Goal: Information Seeking & Learning: Check status

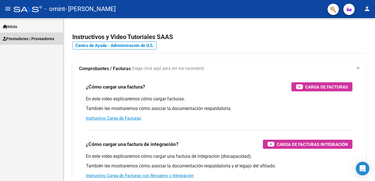
click at [46, 44] on link "Prestadores / Proveedores" at bounding box center [31, 39] width 63 height 12
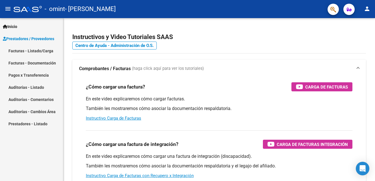
click at [46, 51] on link "Facturas - Listado/Carga" at bounding box center [31, 51] width 63 height 12
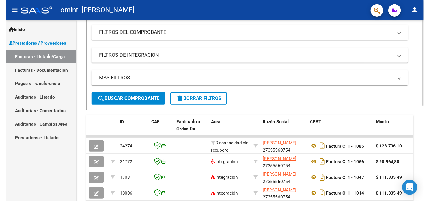
scroll to position [92, 0]
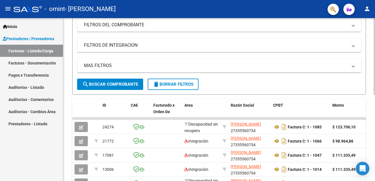
click at [374, 103] on div at bounding box center [374, 100] width 1 height 77
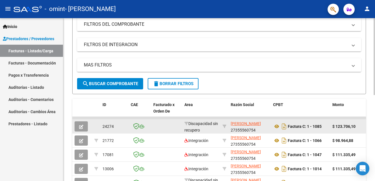
click at [353, 126] on strong "$ 123.706,10" at bounding box center [344, 126] width 23 height 5
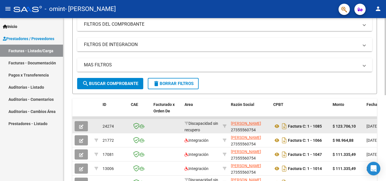
click at [356, 128] on div "$ 123.706,10" at bounding box center [347, 126] width 29 height 7
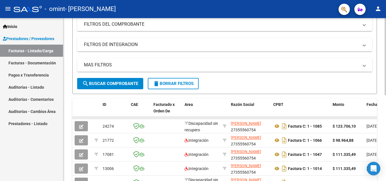
click at [226, 118] on datatable-body-cell at bounding box center [224, 118] width 8 height 2
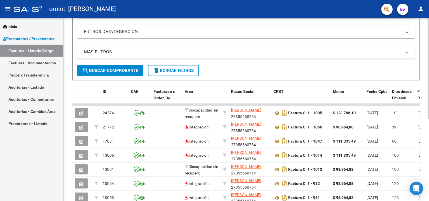
drag, startPoint x: 382, startPoint y: 11, endPoint x: 270, endPoint y: 100, distance: 143.2
click at [270, 100] on datatable-header-cell "Razón Social" at bounding box center [250, 98] width 42 height 25
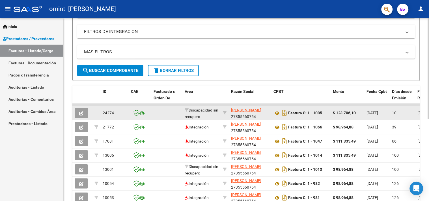
click at [375, 110] on div "10" at bounding box center [402, 113] width 21 height 7
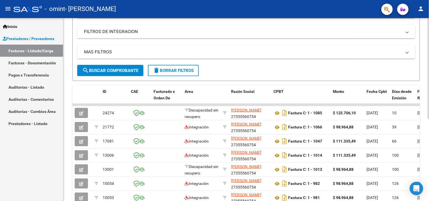
scroll to position [0, 0]
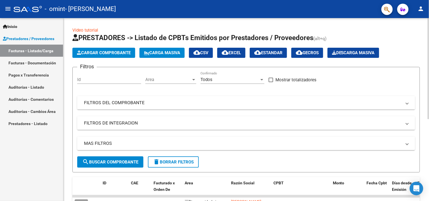
click at [375, 72] on div at bounding box center [428, 109] width 1 height 183
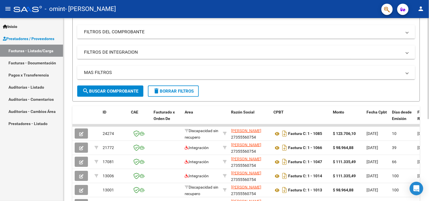
scroll to position [75, 0]
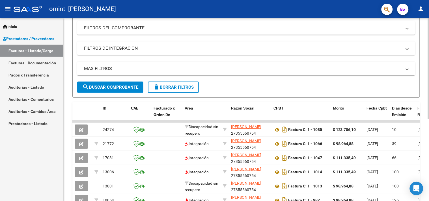
click at [375, 92] on div "Video tutorial PRESTADORES -> Listado de CPBTs Emitidos por Prestadores / Prove…" at bounding box center [246, 106] width 367 height 327
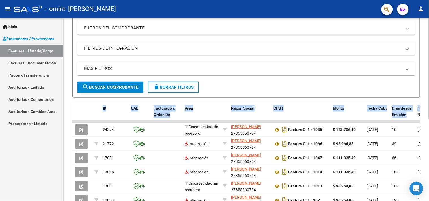
drag, startPoint x: 425, startPoint y: 92, endPoint x: 426, endPoint y: 104, distance: 12.5
click at [375, 104] on div "Video tutorial PRESTADORES -> Listado de CPBTs Emitidos por Prestadores / Prove…" at bounding box center [245, 106] width 365 height 327
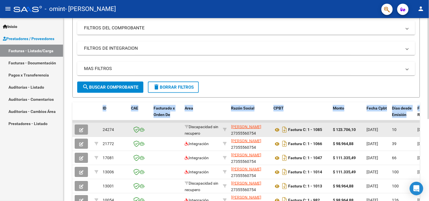
click at [360, 129] on div "$ 123.706,10" at bounding box center [347, 130] width 29 height 7
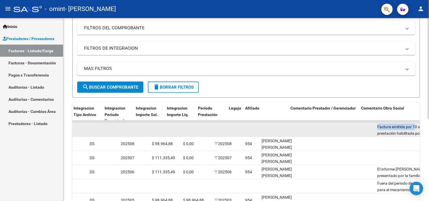
scroll to position [0, 616]
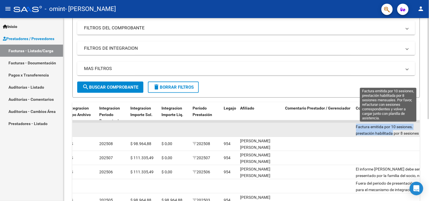
drag, startPoint x: 363, startPoint y: 129, endPoint x: 391, endPoint y: 131, distance: 28.0
click at [375, 131] on div "24274 Discapacidad sin recupero [PERSON_NAME] 27355560754 Factura C: 1 - 1085 $…" at bounding box center [52, 130] width 1192 height 14
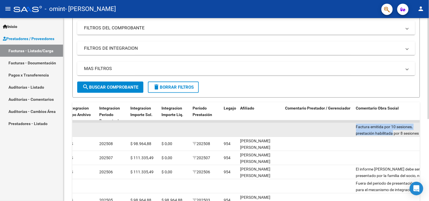
click at [375, 131] on span "Factura emitida por 10 sesiones, prestación habilitada por 8 sesiones mensuales…" at bounding box center [388, 143] width 64 height 37
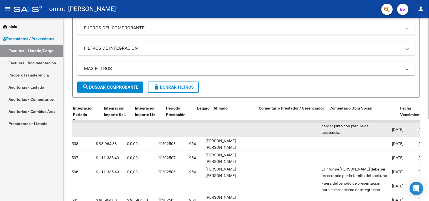
scroll to position [0, 0]
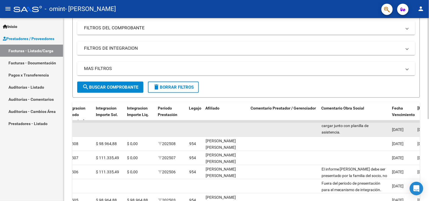
drag, startPoint x: 370, startPoint y: 127, endPoint x: 363, endPoint y: 125, distance: 7.2
click at [363, 125] on span "Factura emitida por 10 sesiones, prestación habilitada por 8 sesiones mensuales…" at bounding box center [353, 116] width 64 height 37
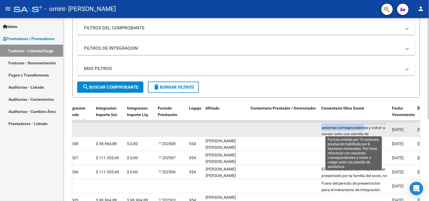
click at [363, 125] on span "Factura emitida por 10 sesiones, prestación habilitada por 8 sesiones mensuales…" at bounding box center [353, 124] width 64 height 37
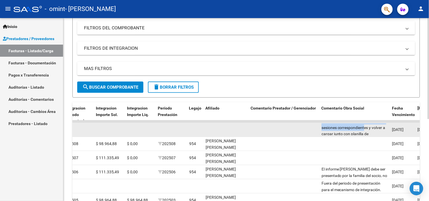
click at [360, 127] on span "Factura emitida por 10 sesiones, prestación habilitada por 8 sesiones mensuales…" at bounding box center [353, 124] width 64 height 37
click at [360, 128] on span "Factura emitida por 10 sesiones, prestación habilitada por 8 sesiones mensuales…" at bounding box center [353, 124] width 64 height 37
click at [362, 131] on div "Factura emitida por 10 sesiones, prestación habilitada por 8 sesiones mensuales…" at bounding box center [354, 130] width 66 height 12
drag, startPoint x: 386, startPoint y: 130, endPoint x: 292, endPoint y: 125, distance: 93.7
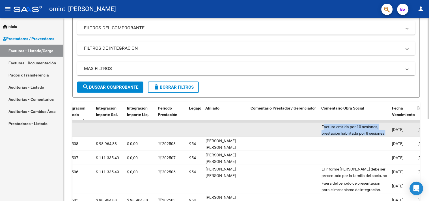
click at [292, 125] on div "24274 Discapacidad sin recupero [PERSON_NAME] 27355560754 Factura C: 1 - 1085 $…" at bounding box center [17, 130] width 1192 height 14
click at [293, 132] on datatable-body-cell at bounding box center [283, 130] width 71 height 14
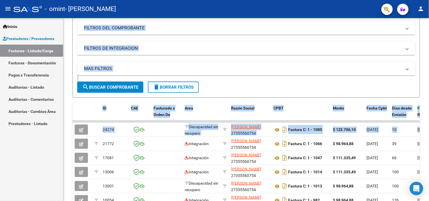
drag, startPoint x: 376, startPoint y: 131, endPoint x: 59, endPoint y: 126, distance: 316.6
click at [59, 126] on mat-sidenav-container "Inicio Instructivos Contacto OS Prestadores / Proveedores Facturas - Listado/Ca…" at bounding box center [214, 109] width 429 height 183
